Goal: Transaction & Acquisition: Purchase product/service

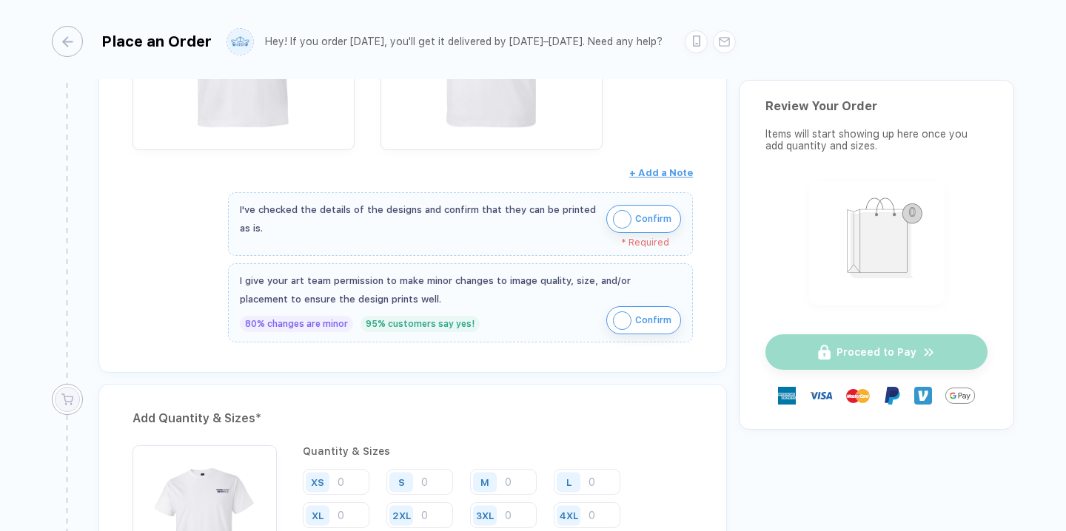
scroll to position [417, 0]
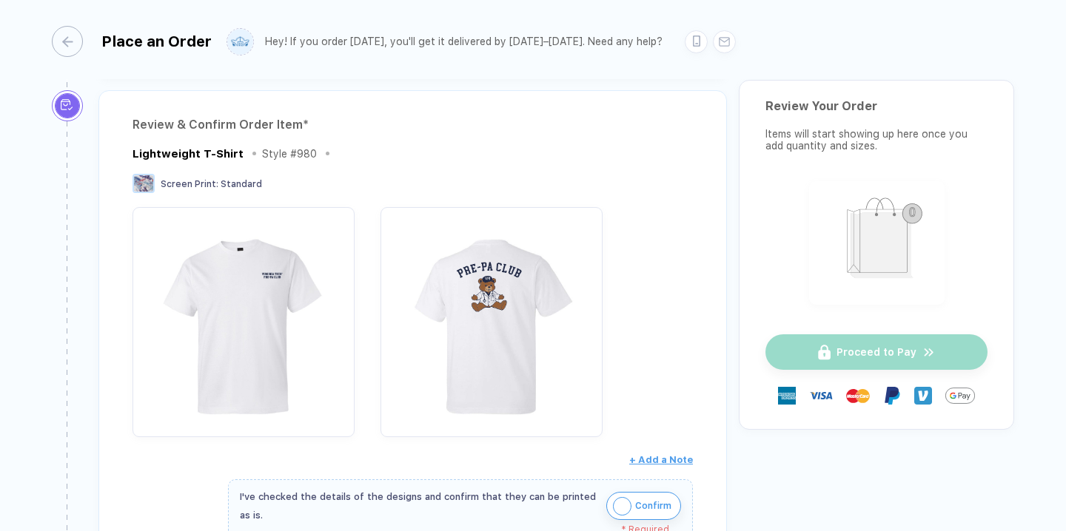
scroll to position [173, 0]
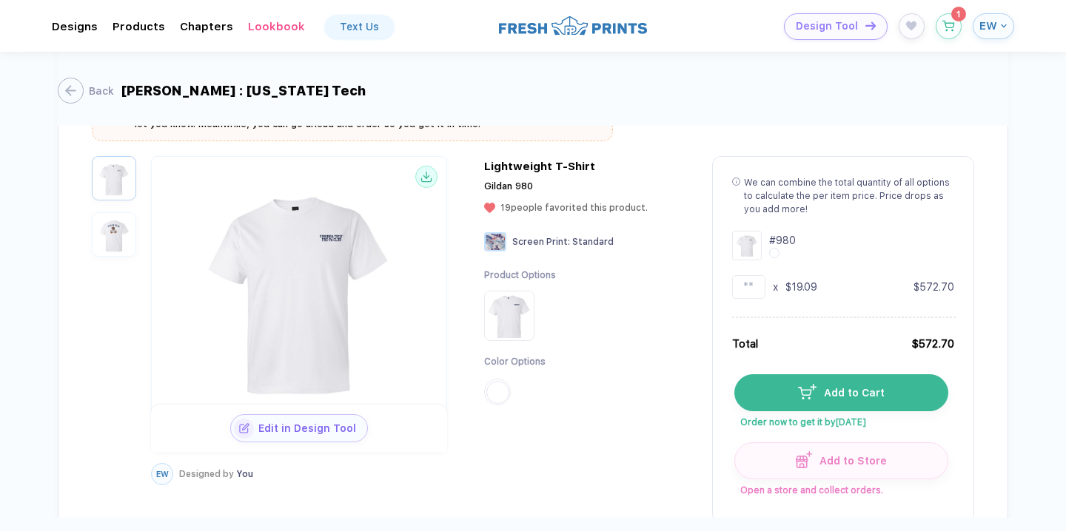
scroll to position [440, 0]
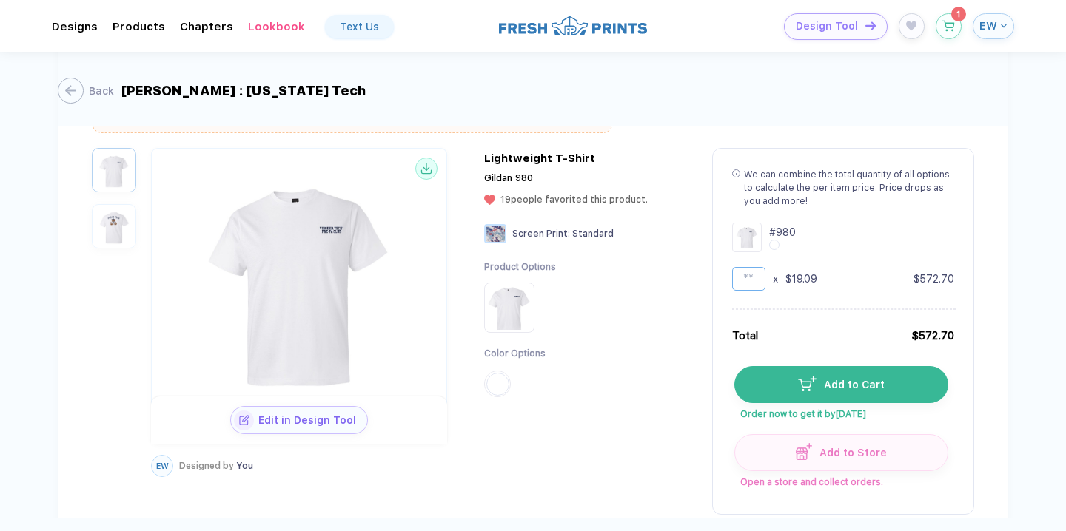
click at [760, 275] on input "**" at bounding box center [748, 279] width 33 height 24
type input "*"
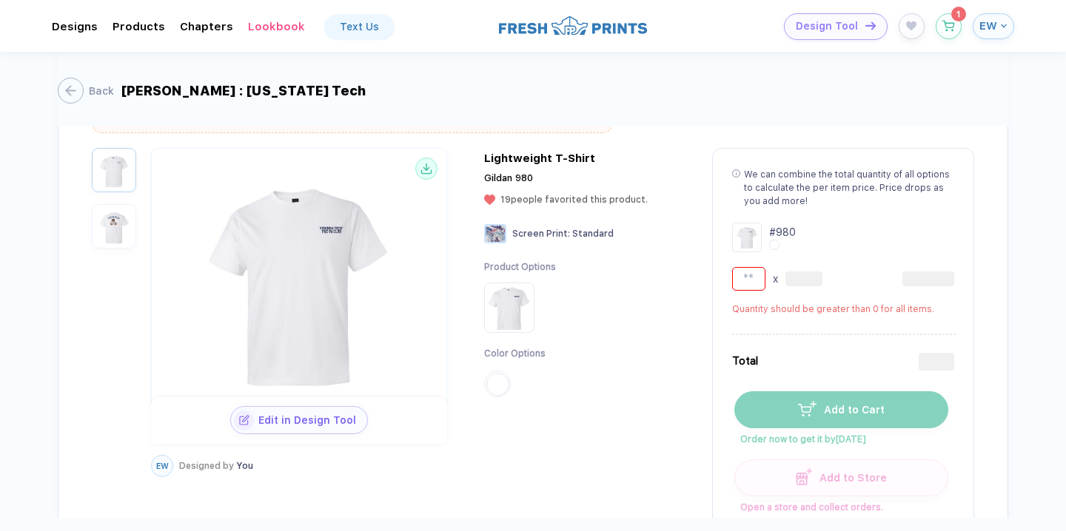
click at [1030, 234] on div "Back [PERSON_NAME] : [US_STATE] Tech Design # 473291A Version 2 In Progress Alm…" at bounding box center [533, 285] width 1066 height 466
click at [978, 217] on div "Version 2 In Progress Almost done, it's gonna be lit! Lightweight T-Shirt Style…" at bounding box center [533, 356] width 950 height 1277
click at [812, 242] on div "# 980" at bounding box center [843, 238] width 222 height 30
click at [766, 263] on div "# 980 x" at bounding box center [843, 257] width 222 height 68
click at [754, 266] on div "# 980 x" at bounding box center [843, 257] width 222 height 68
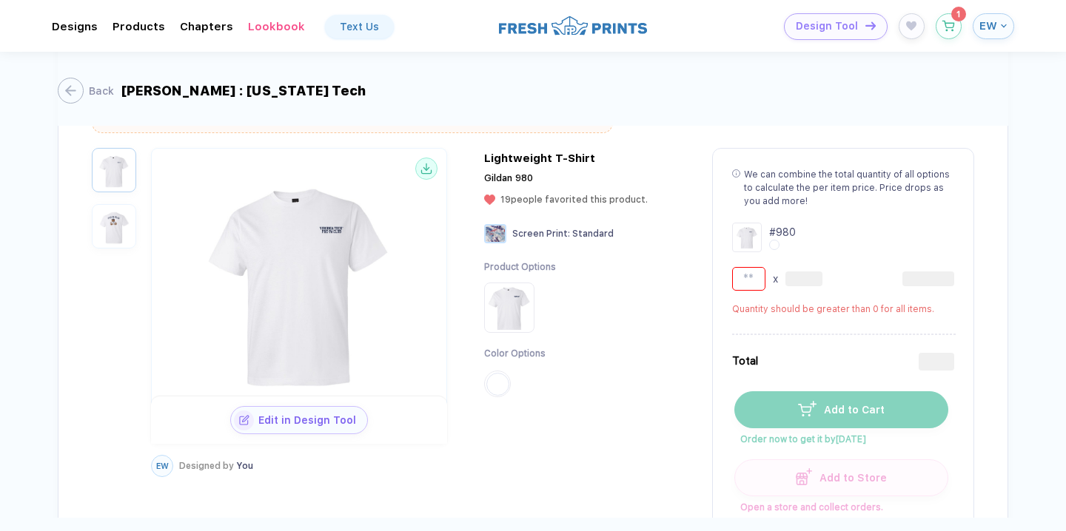
click at [750, 283] on input "number" at bounding box center [748, 279] width 33 height 24
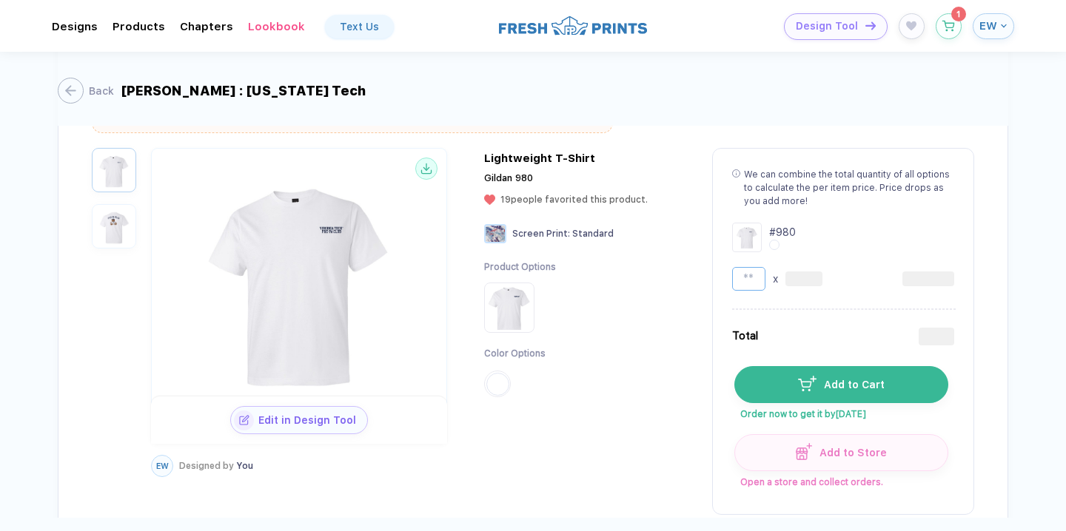
type input "**"
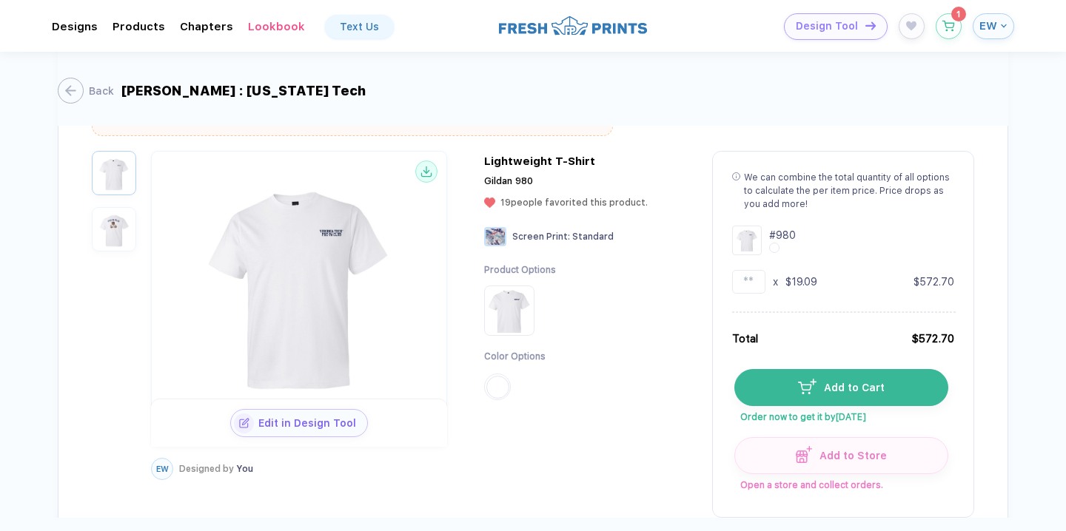
scroll to position [439, 0]
click at [119, 219] on img "button" at bounding box center [113, 227] width 37 height 37
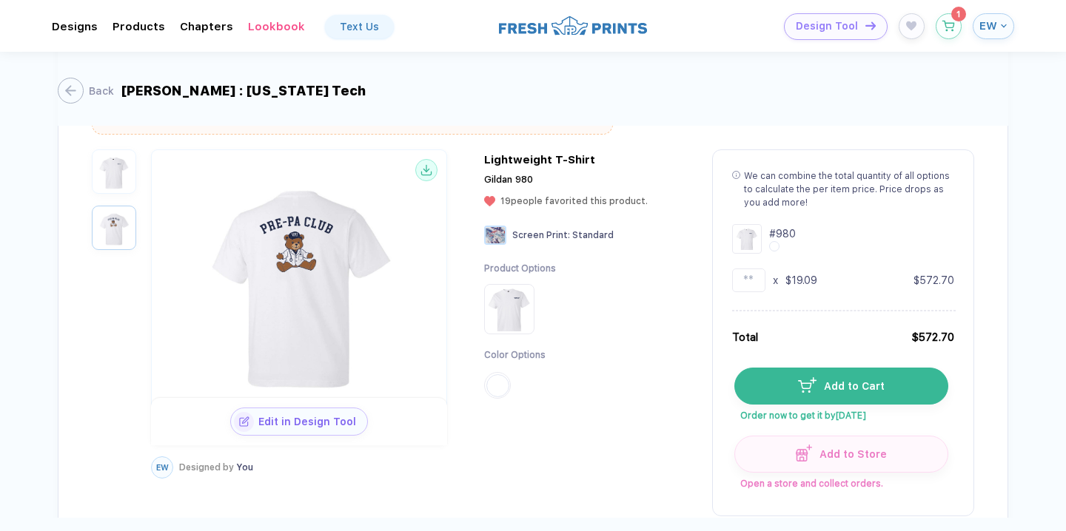
click at [95, 153] on img "button" at bounding box center [113, 171] width 37 height 37
click at [92, 209] on button "button" at bounding box center [114, 228] width 44 height 44
click at [109, 160] on img "button" at bounding box center [113, 171] width 37 height 37
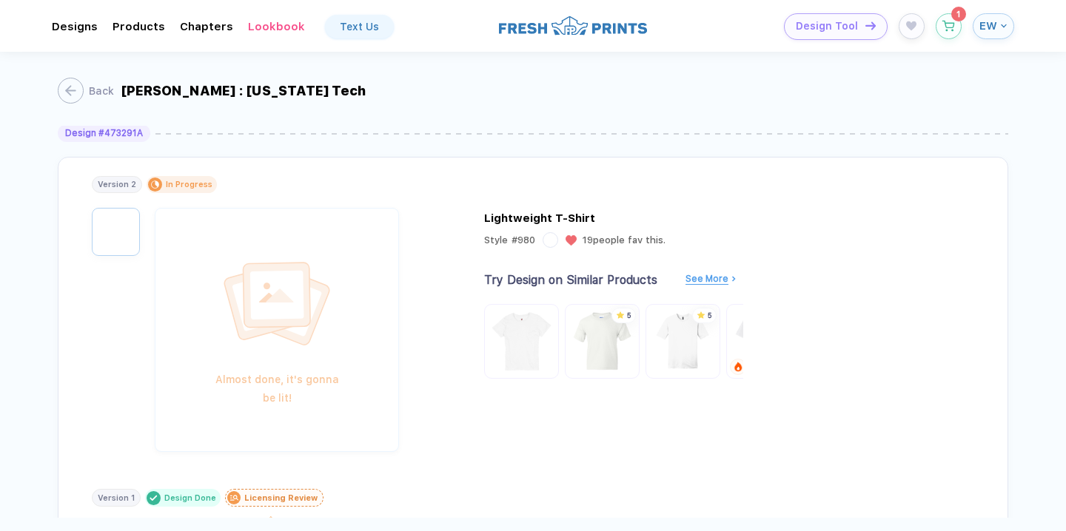
scroll to position [0, 0]
click at [77, 89] on button "Back" at bounding box center [81, 91] width 56 height 26
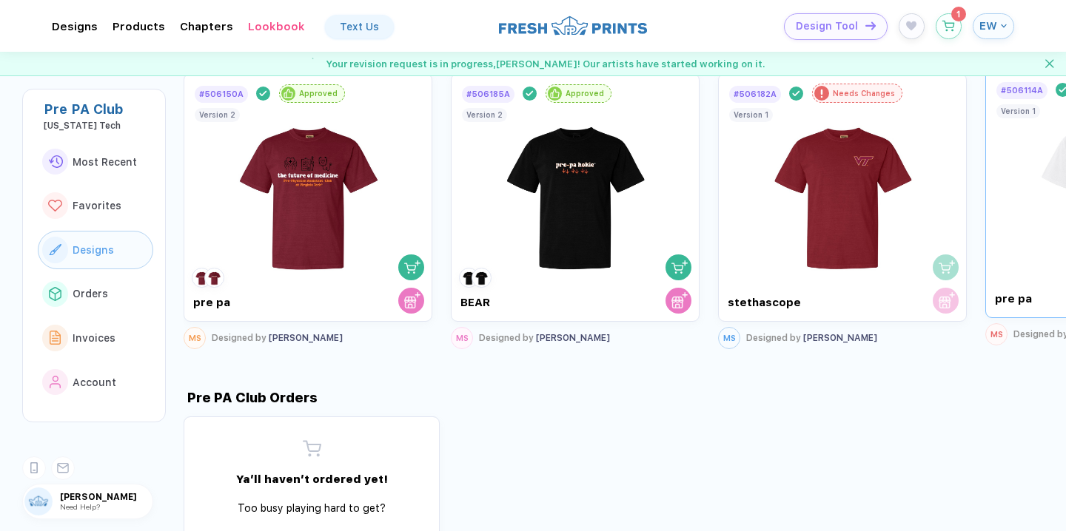
scroll to position [334, 0]
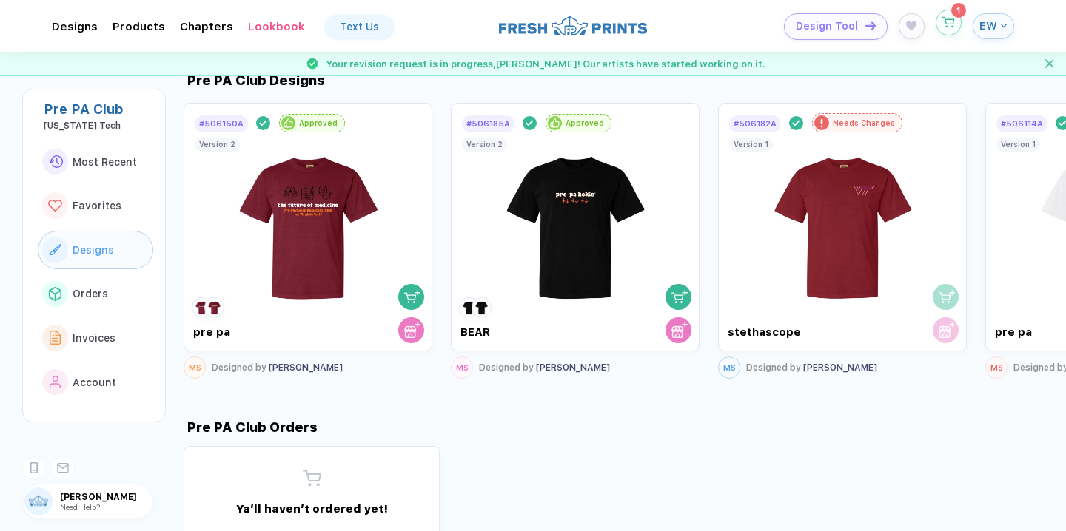
click at [950, 26] on icon "button" at bounding box center [948, 22] width 13 height 11
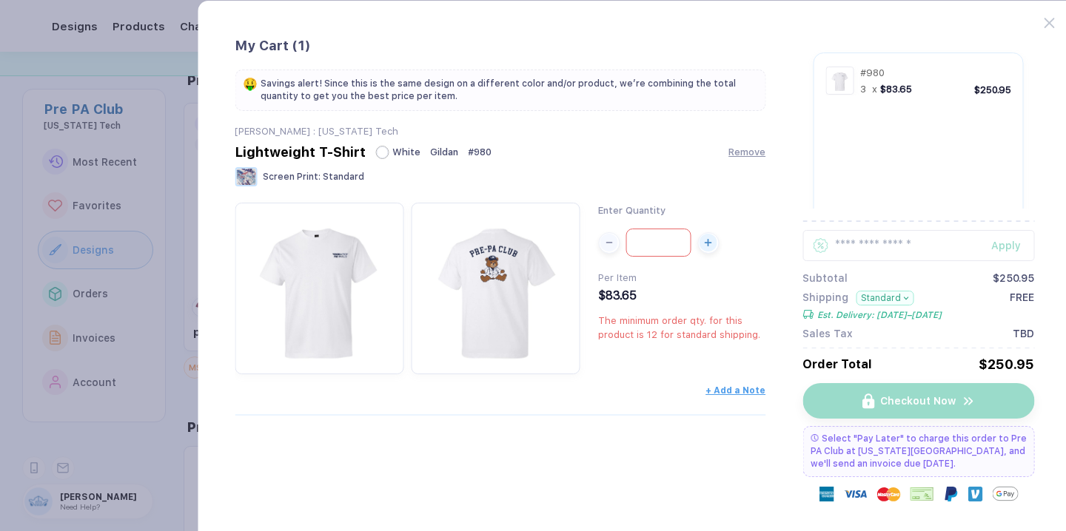
click at [673, 247] on input "*" at bounding box center [658, 243] width 65 height 28
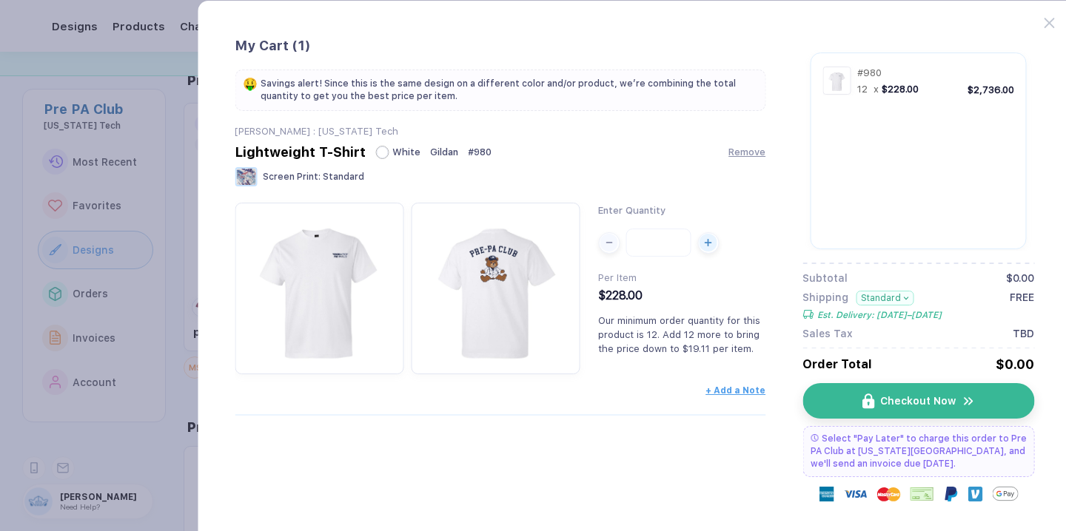
type input "*"
type input "**"
click at [562, 159] on div "Lightweight T-Shirt White Gildan # 980 Remove" at bounding box center [500, 152] width 531 height 16
click at [1051, 23] on icon at bounding box center [1048, 23] width 10 height 10
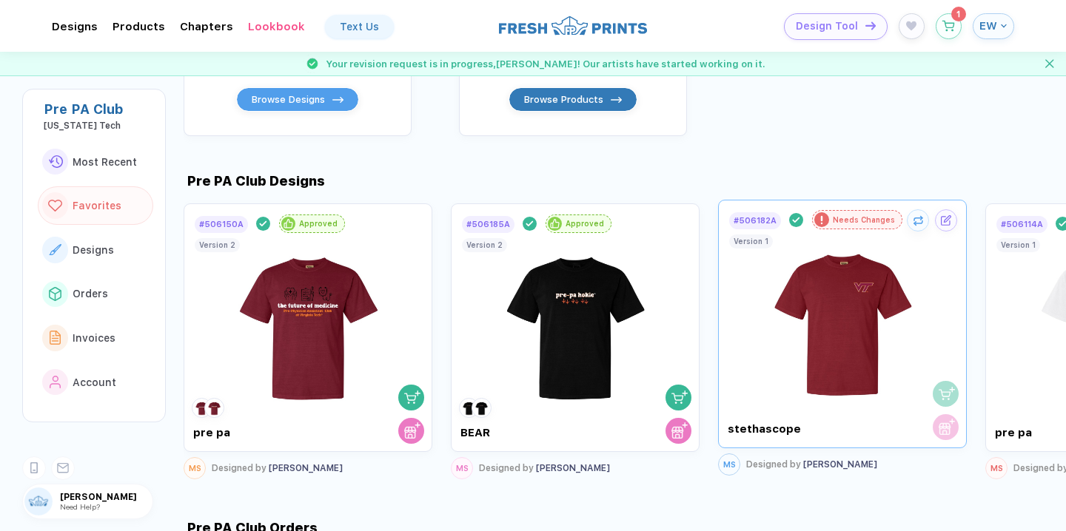
scroll to position [234, 0]
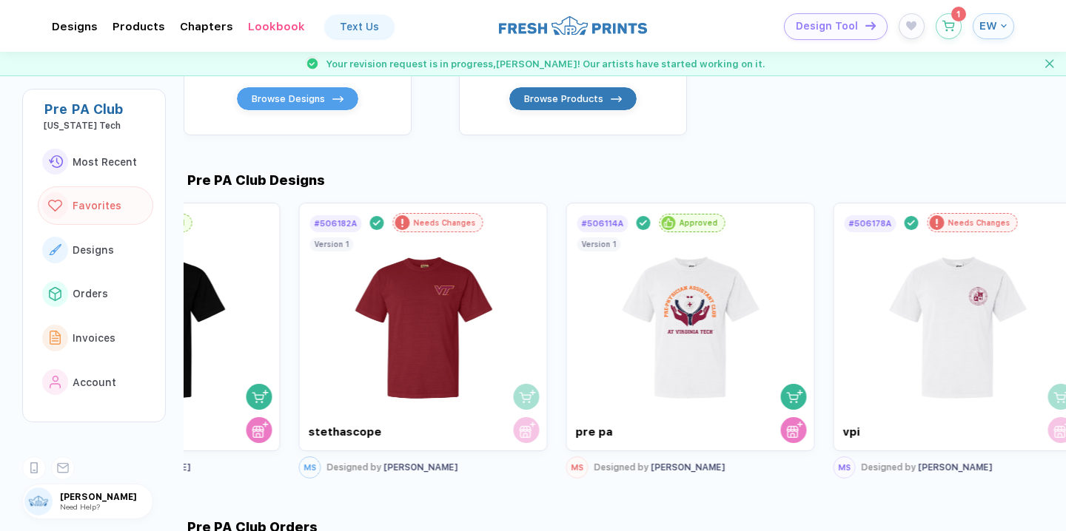
drag, startPoint x: 708, startPoint y: 357, endPoint x: 91, endPoint y: 408, distance: 619.3
click at [91, 408] on div "Pre PA Club [US_STATE] Tech Most Recent Favorites Designs Orders Invoices Accou…" at bounding box center [533, 265] width 1066 height 531
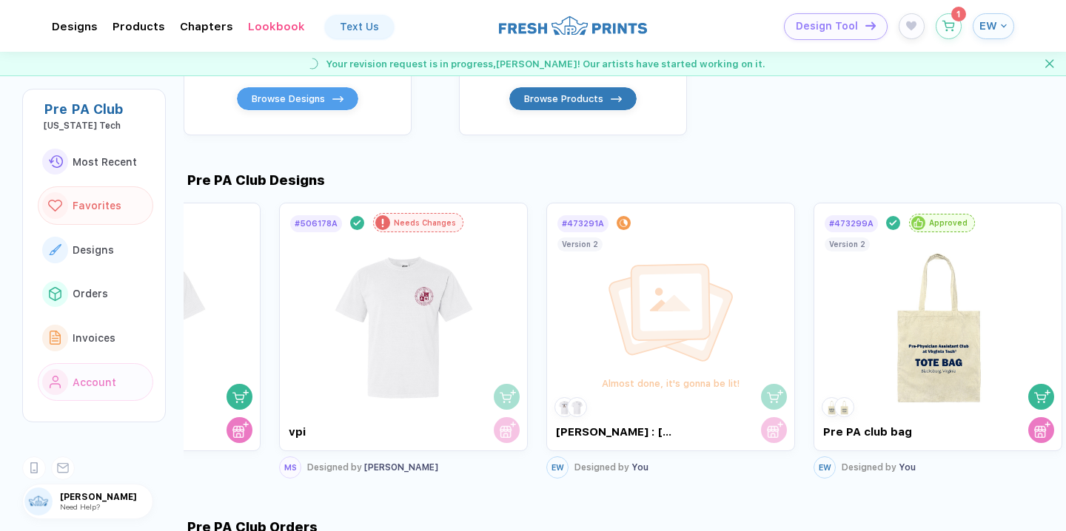
drag, startPoint x: 266, startPoint y: 338, endPoint x: 89, endPoint y: 379, distance: 181.5
click at [89, 379] on div "Pre PA Club [US_STATE] Tech Most Recent Favorites Designs Orders Invoices Accou…" at bounding box center [533, 265] width 1066 height 531
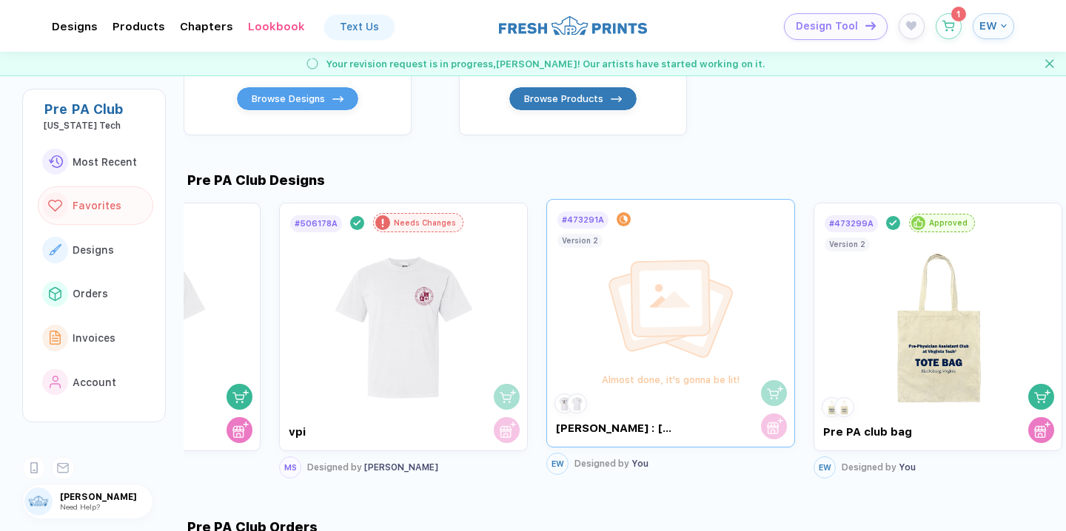
click at [673, 306] on img at bounding box center [670, 310] width 133 height 104
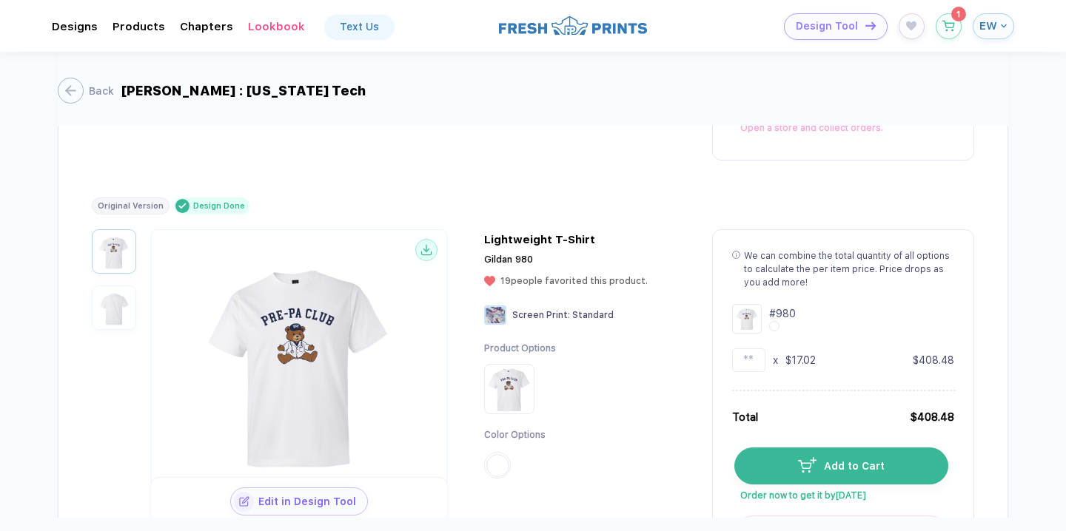
scroll to position [838, 0]
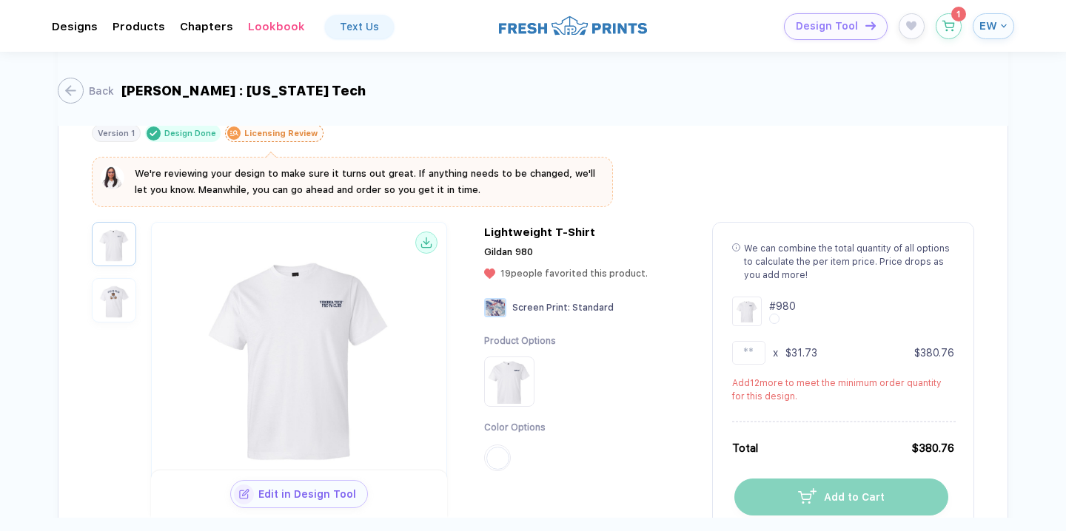
scroll to position [284, 0]
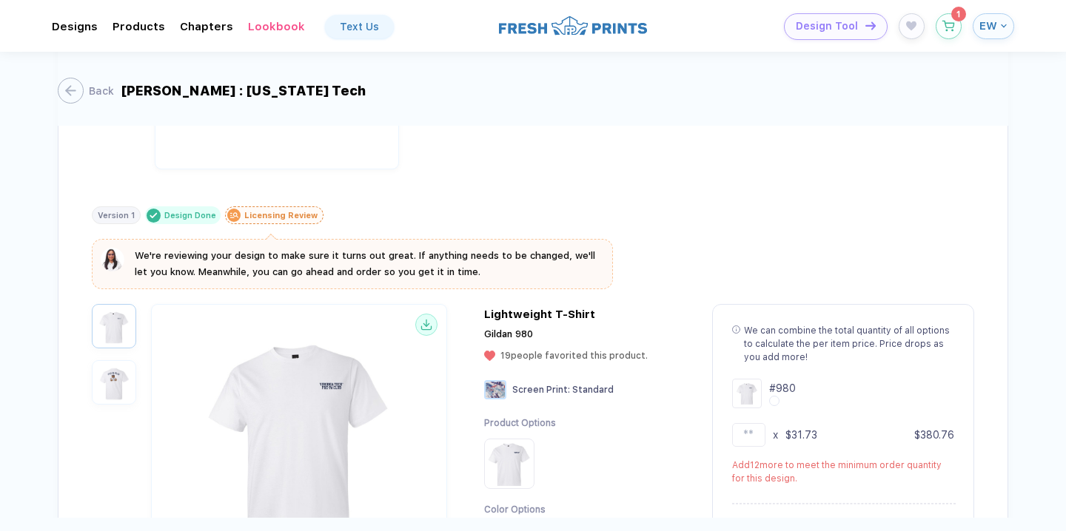
click at [132, 392] on button "button" at bounding box center [114, 382] width 44 height 44
click at [116, 328] on img "button" at bounding box center [113, 326] width 37 height 37
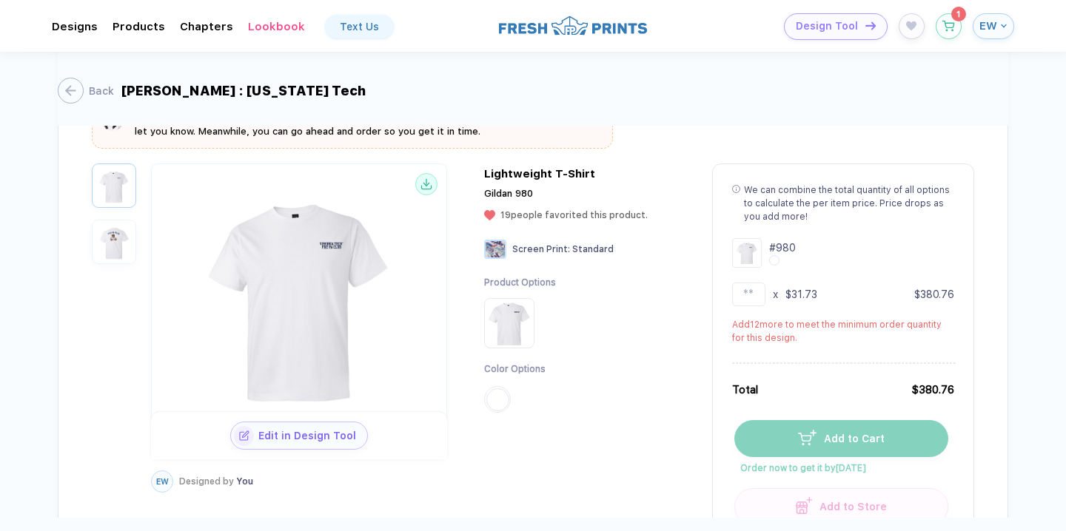
scroll to position [442, 0]
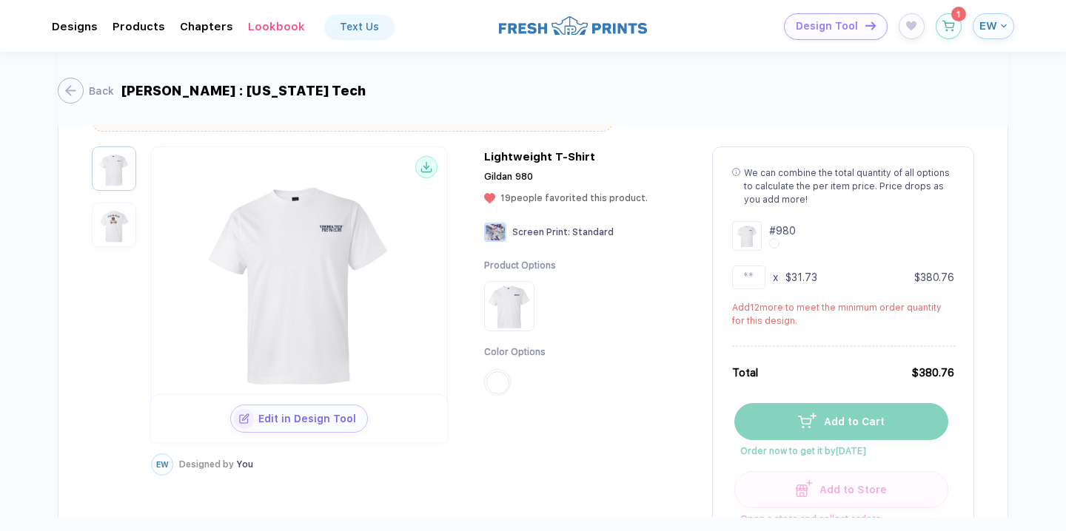
click at [118, 234] on img "button" at bounding box center [113, 224] width 37 height 37
click at [118, 169] on img "button" at bounding box center [113, 168] width 37 height 37
click at [118, 215] on img "button" at bounding box center [113, 224] width 37 height 37
click at [120, 163] on img "button" at bounding box center [113, 168] width 37 height 37
click at [118, 249] on div at bounding box center [114, 311] width 44 height 329
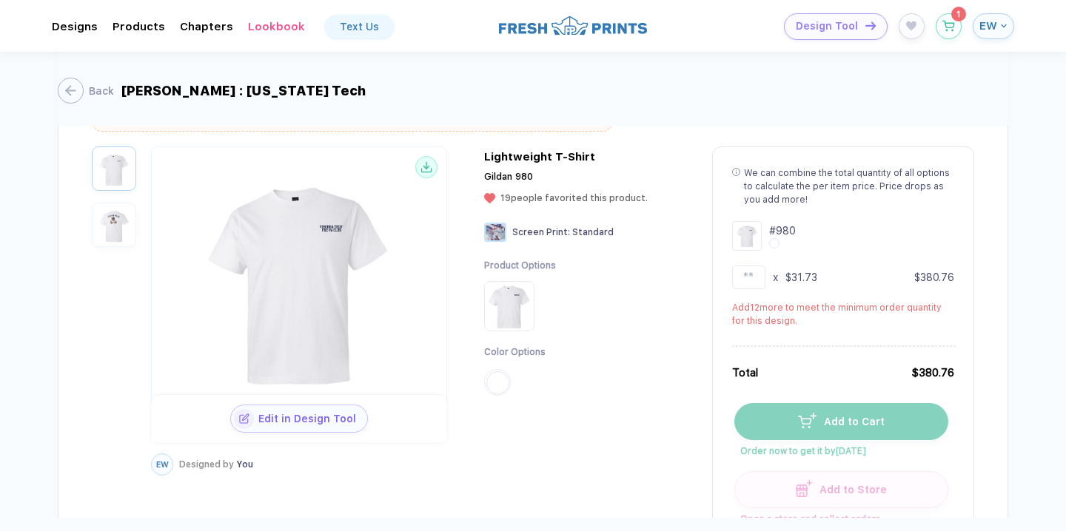
click at [118, 246] on div at bounding box center [114, 311] width 44 height 329
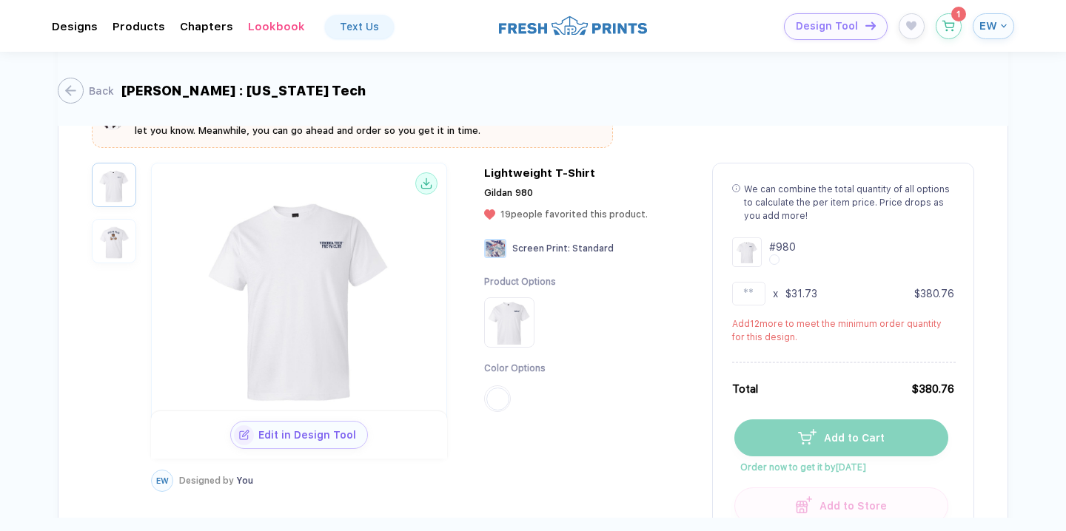
scroll to position [431, 0]
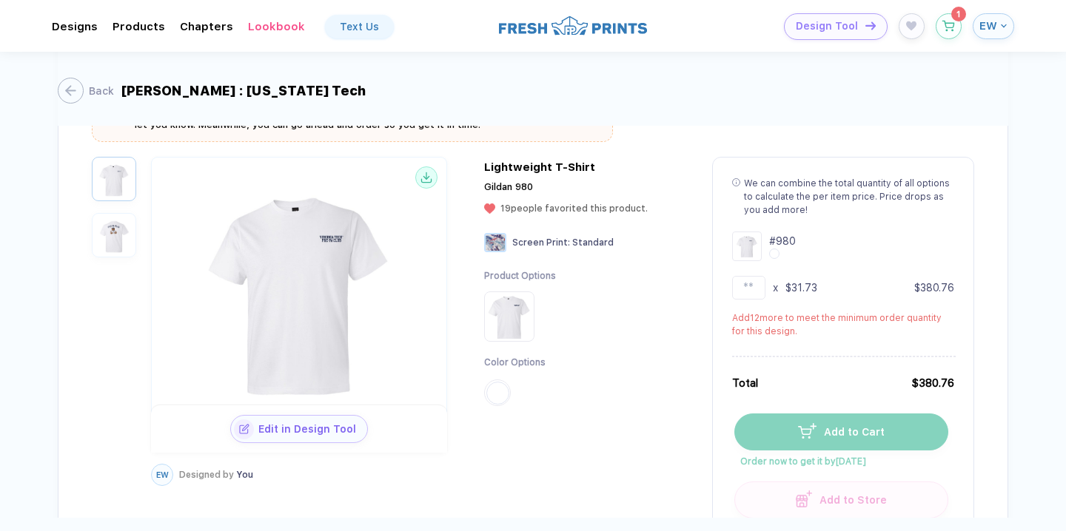
click at [121, 229] on img "button" at bounding box center [113, 235] width 37 height 37
click at [117, 181] on img "button" at bounding box center [113, 179] width 37 height 37
click at [115, 231] on img "button" at bounding box center [113, 235] width 37 height 37
click at [754, 281] on input "**" at bounding box center [748, 288] width 33 height 24
type input "*"
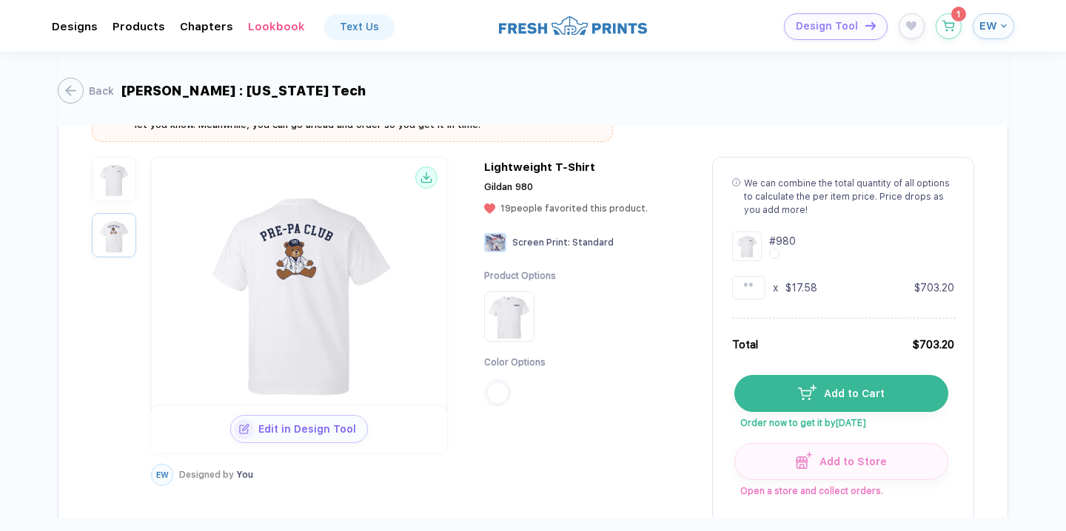
click at [666, 211] on div "Gildan 980 19 people favorited this product." at bounding box center [587, 202] width 206 height 42
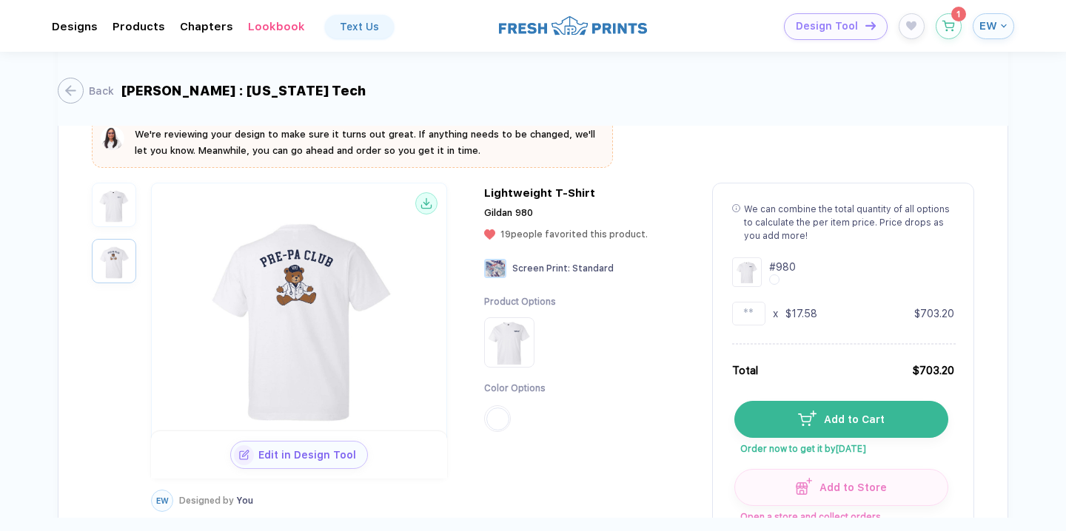
scroll to position [408, 0]
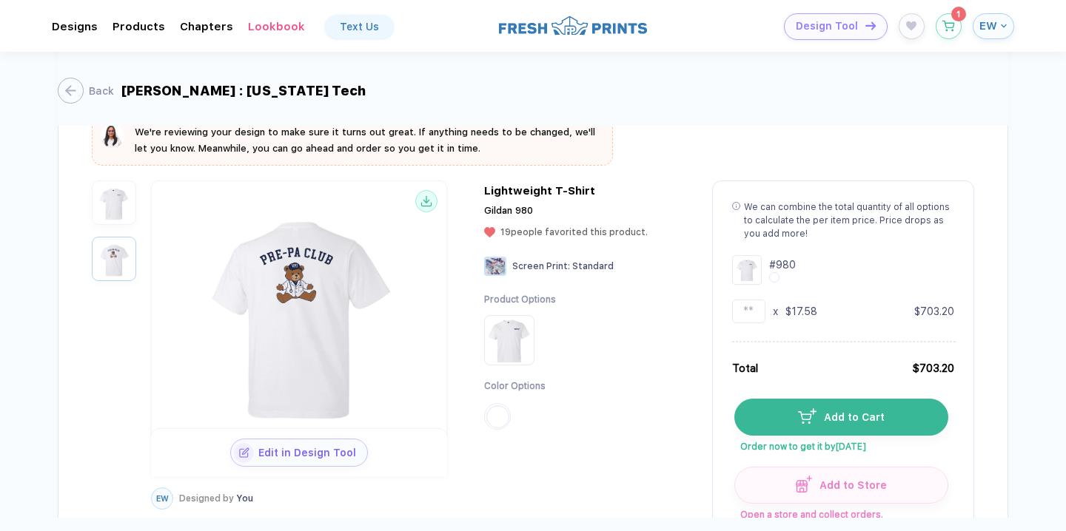
click at [130, 212] on img "button" at bounding box center [113, 202] width 37 height 37
click at [108, 272] on img "button" at bounding box center [113, 259] width 37 height 37
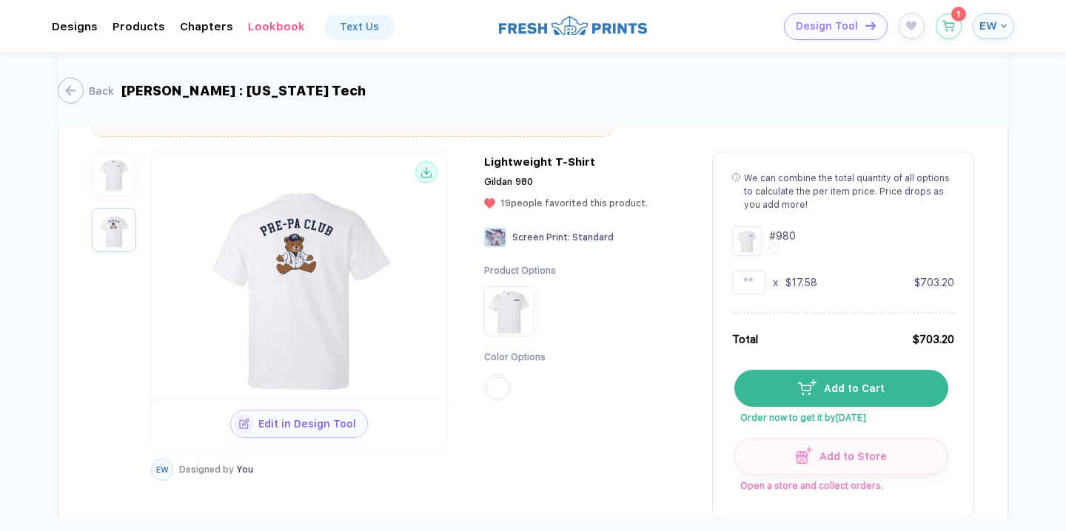
scroll to position [438, 0]
click at [759, 280] on input "**" at bounding box center [748, 281] width 33 height 24
type input "*"
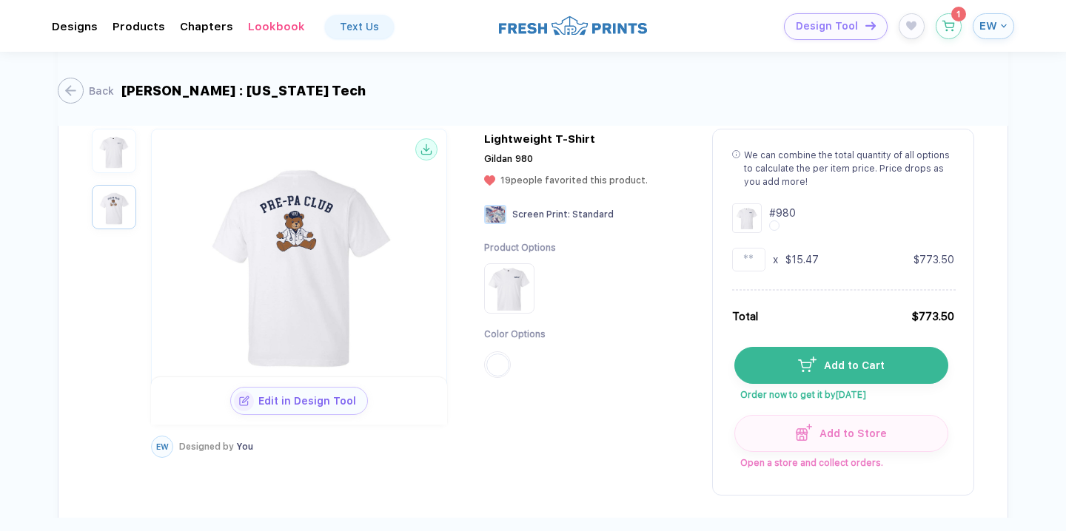
scroll to position [460, 0]
type input "**"
click at [663, 291] on div "Product Options Color Options" at bounding box center [587, 316] width 206 height 151
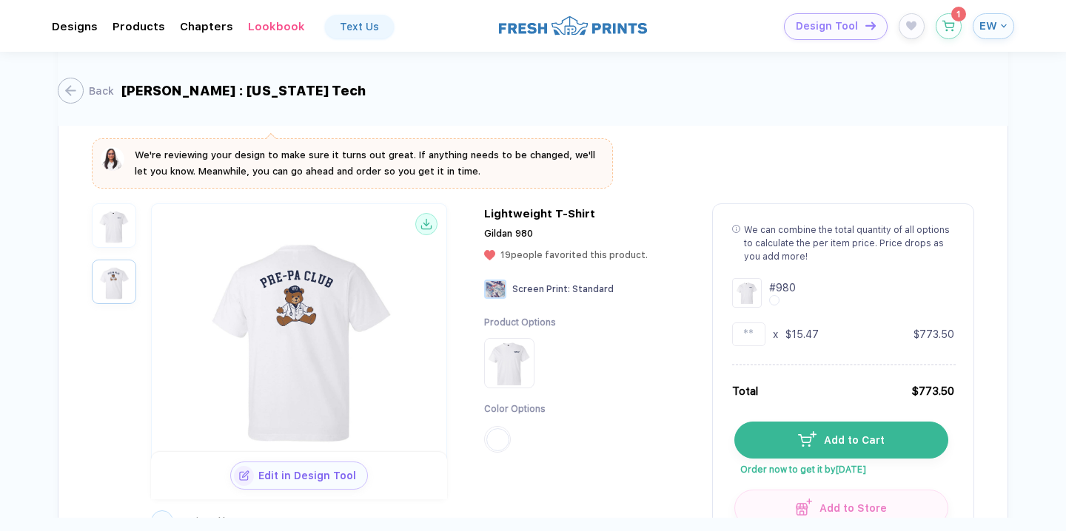
scroll to position [400, 0]
